Goal: Task Accomplishment & Management: Use online tool/utility

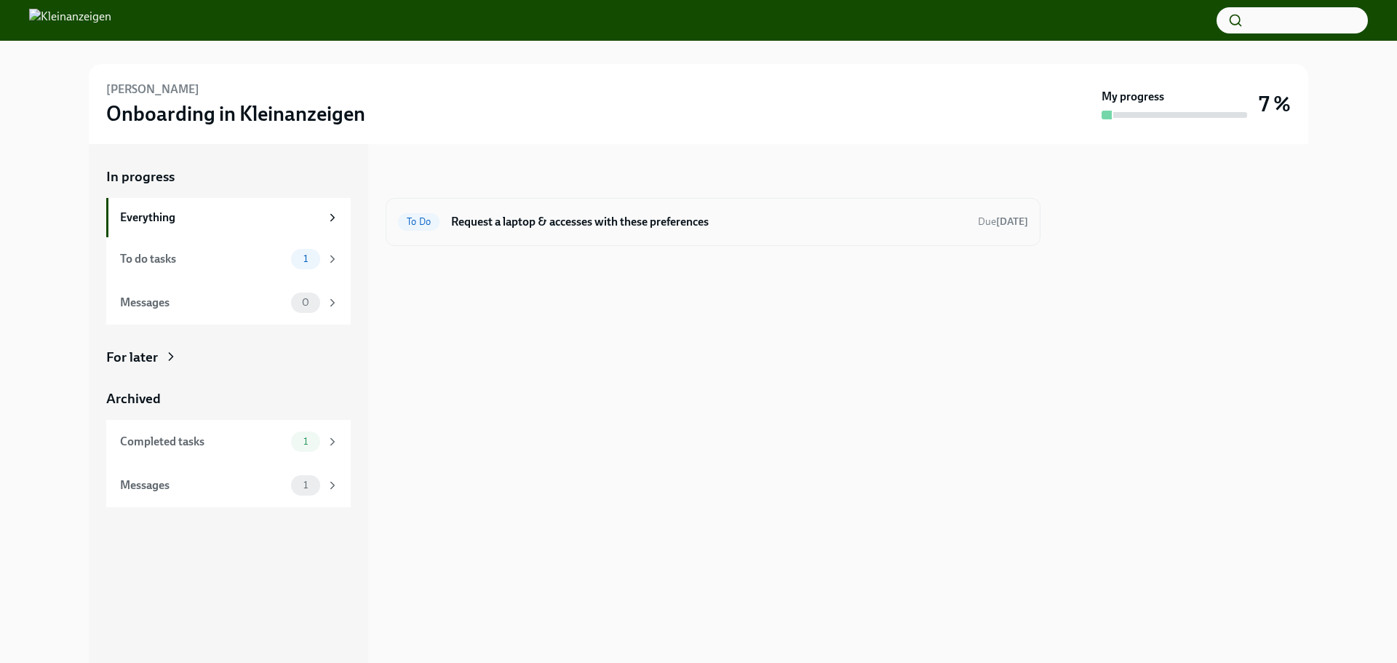
click at [587, 226] on h6 "Request a laptop & accesses with these preferences" at bounding box center [708, 222] width 515 height 16
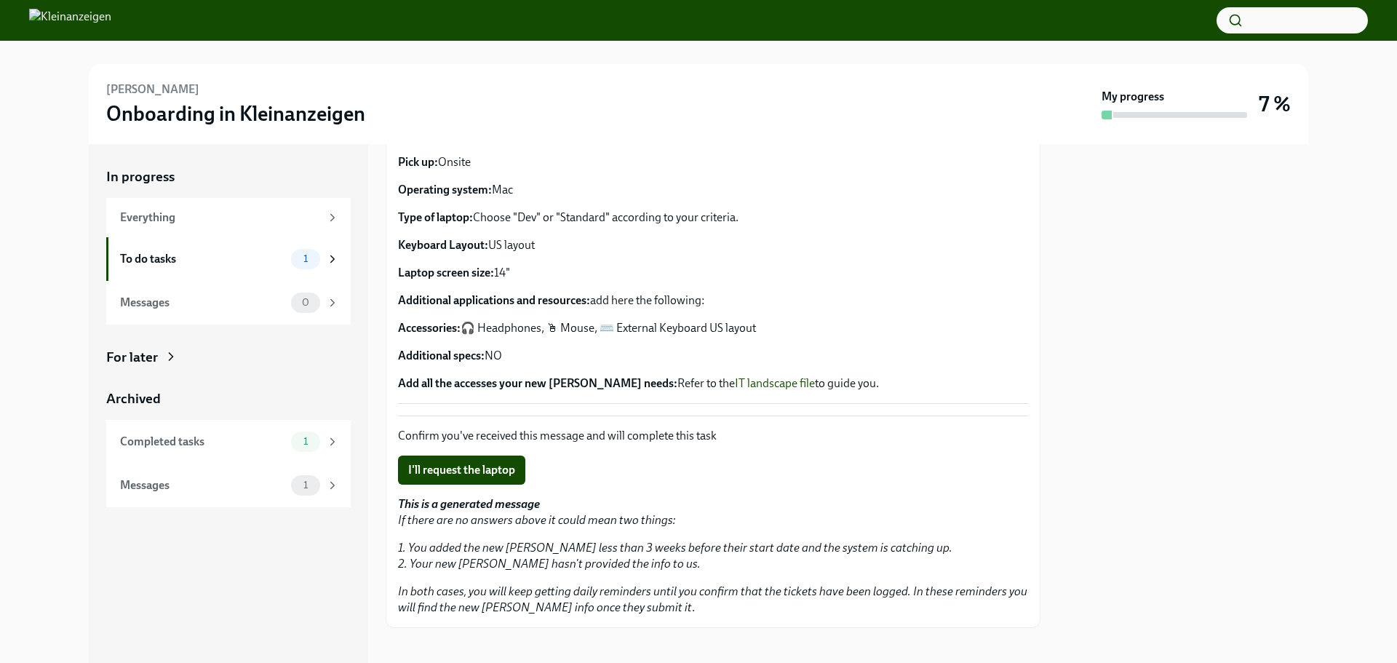
scroll to position [309, 0]
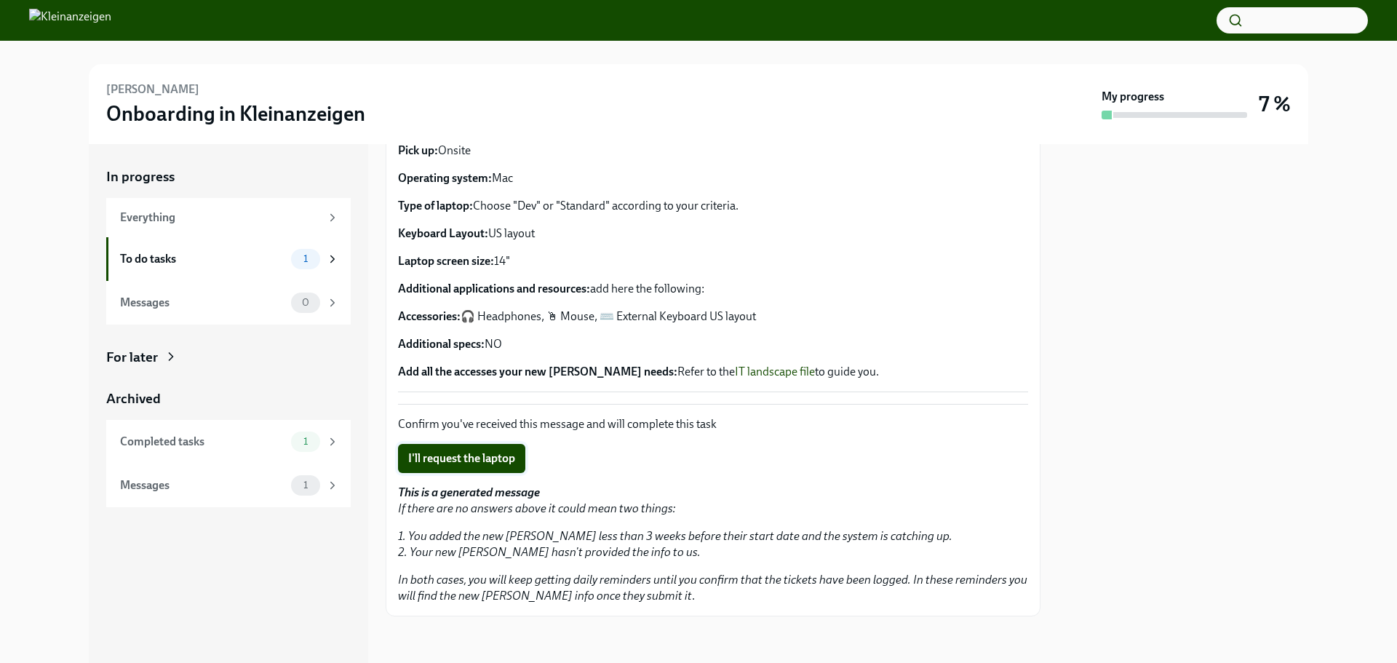
click at [458, 458] on span "I'll request the laptop" at bounding box center [461, 458] width 107 height 15
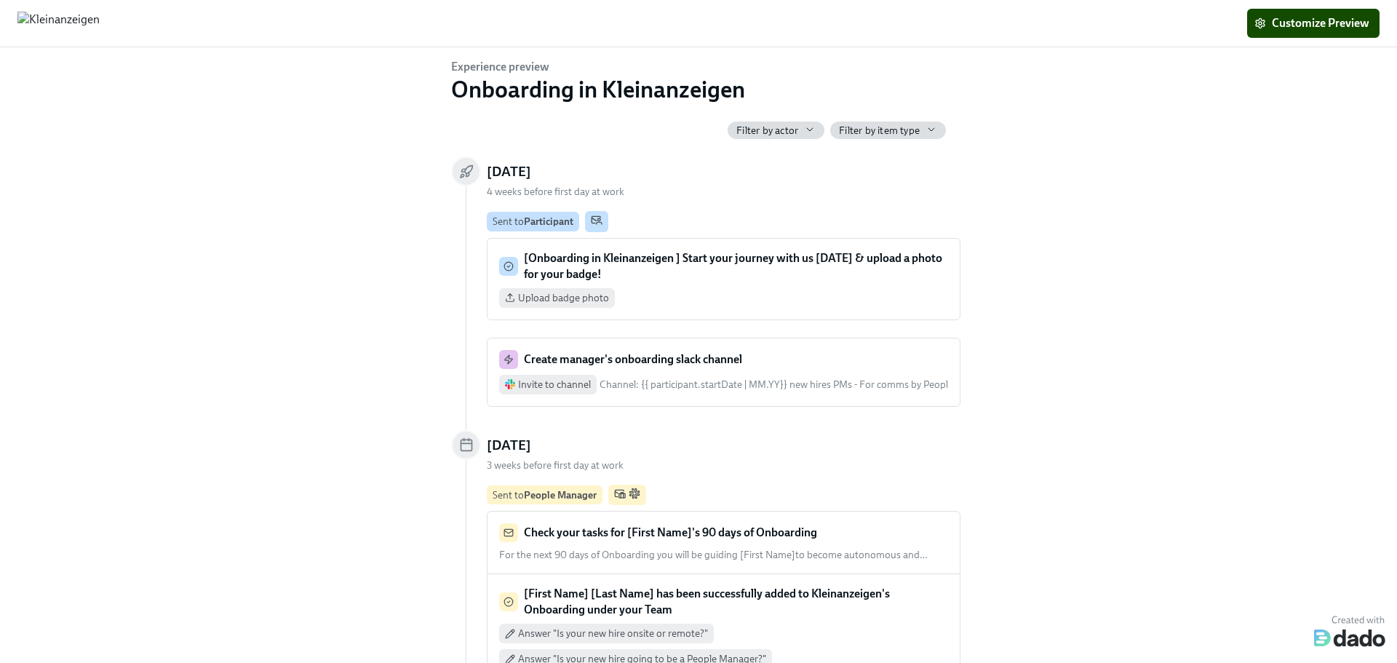
click at [748, 127] on span "Filter by actor" at bounding box center [767, 131] width 62 height 14
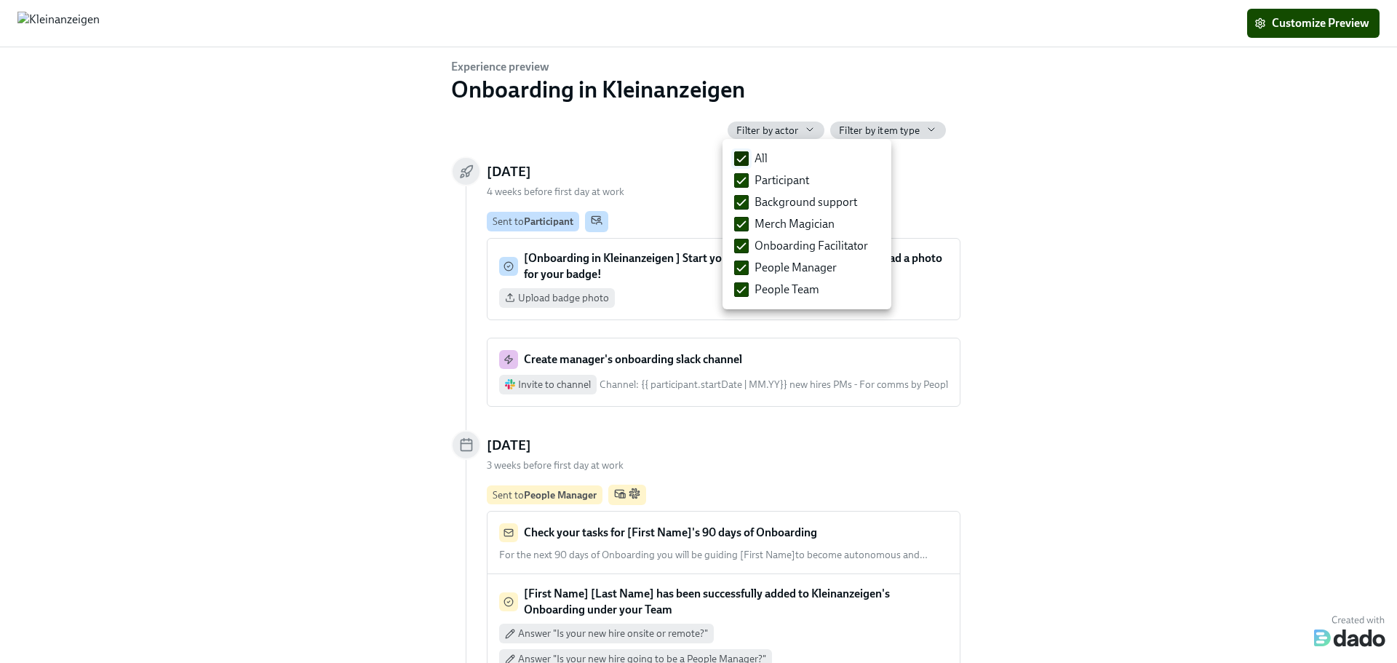
click at [746, 159] on input "All" at bounding box center [741, 158] width 13 height 13
checkbox input "false"
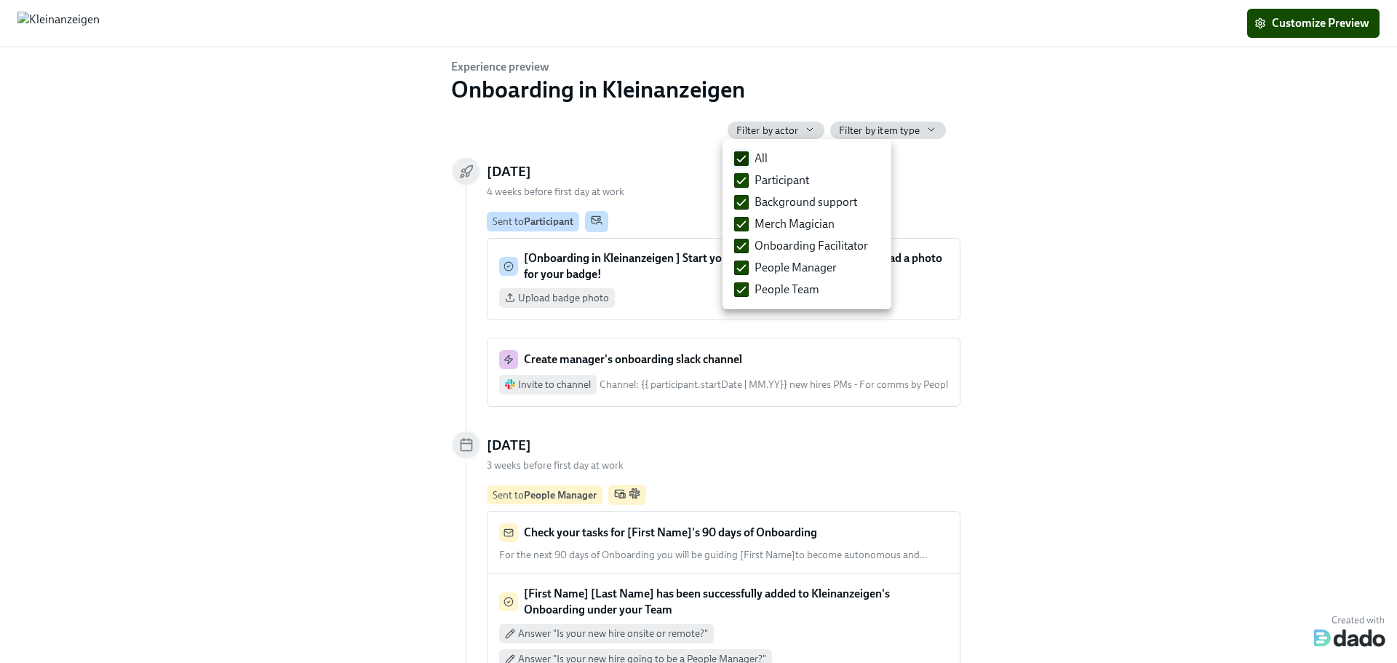
checkbox input "false"
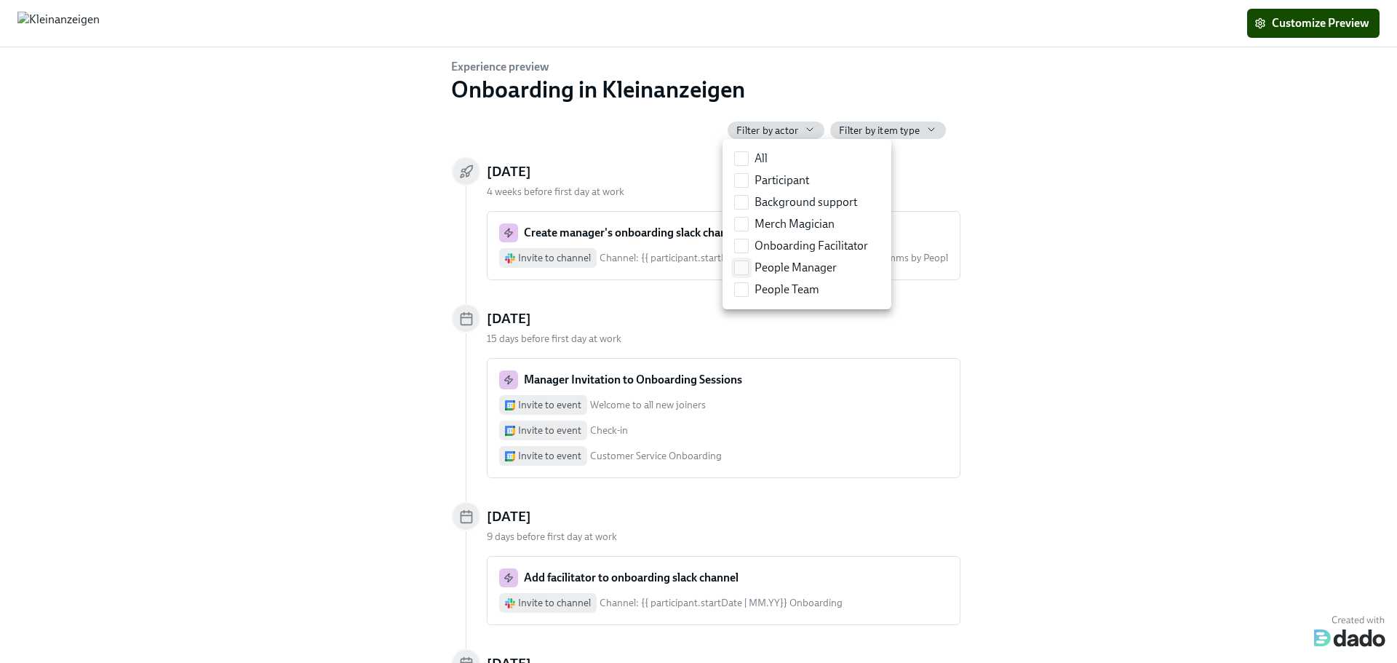
click at [739, 268] on input "People Manager" at bounding box center [741, 267] width 13 height 13
checkbox input "true"
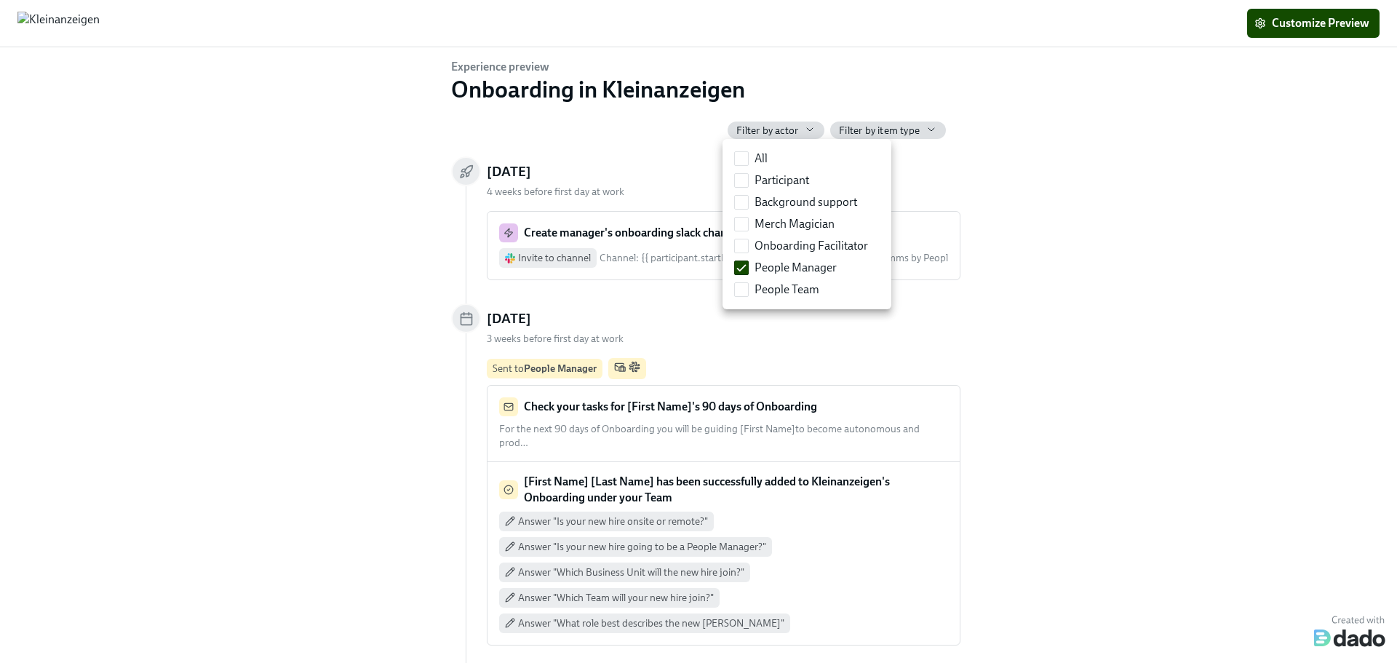
click at [1104, 274] on div at bounding box center [698, 331] width 1397 height 663
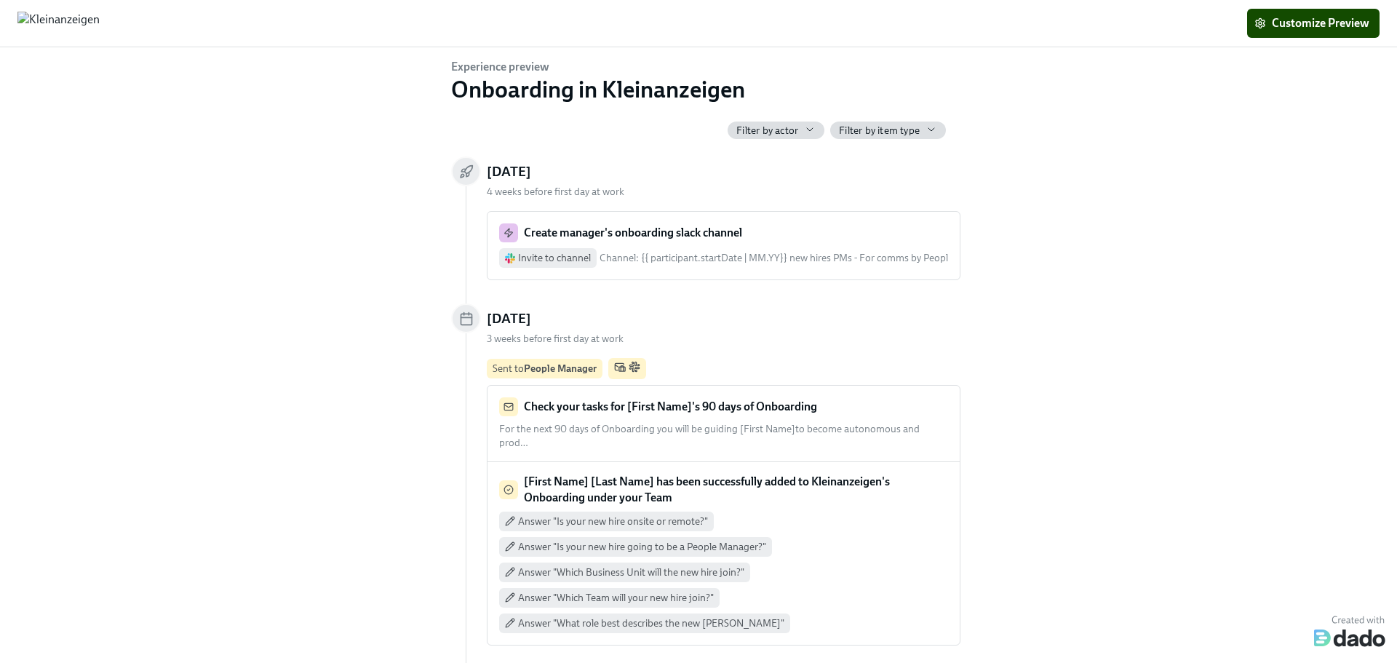
click at [894, 130] on span "Filter by item type" at bounding box center [879, 131] width 81 height 14
click at [894, 130] on div at bounding box center [698, 331] width 1397 height 663
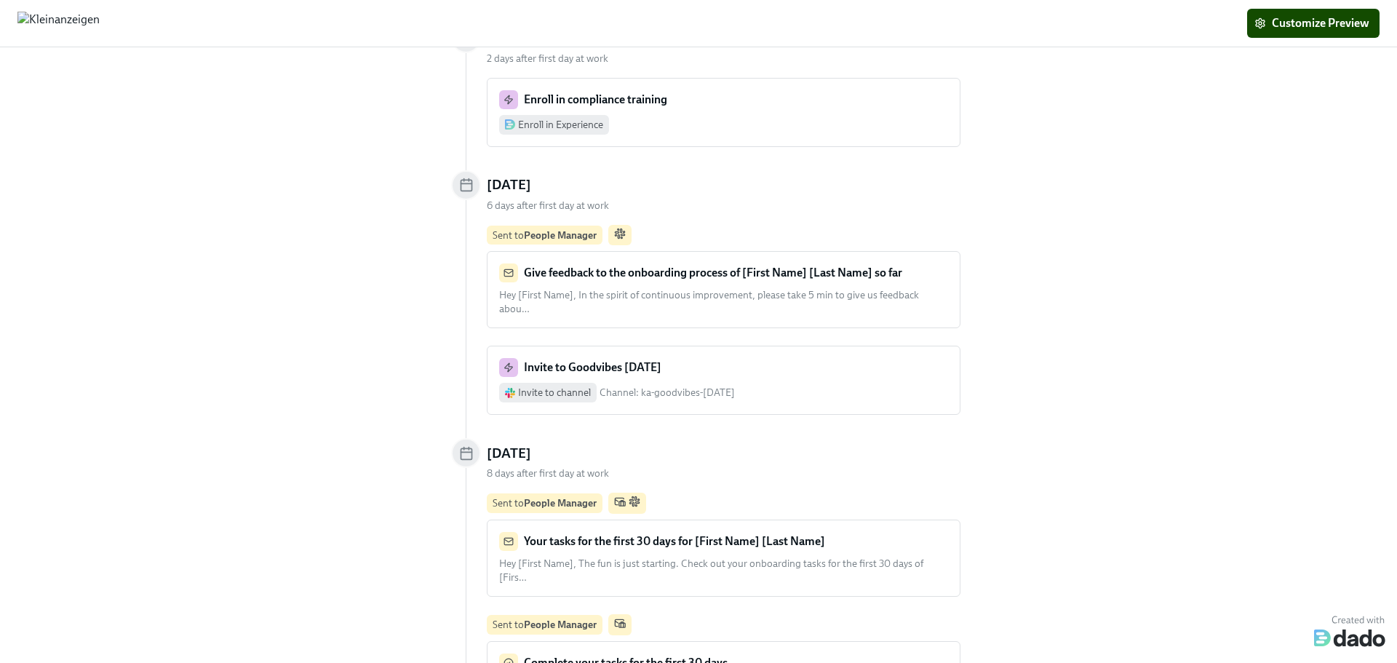
scroll to position [3275, 0]
